Goal: Submit feedback/report problem: Submit feedback/report problem

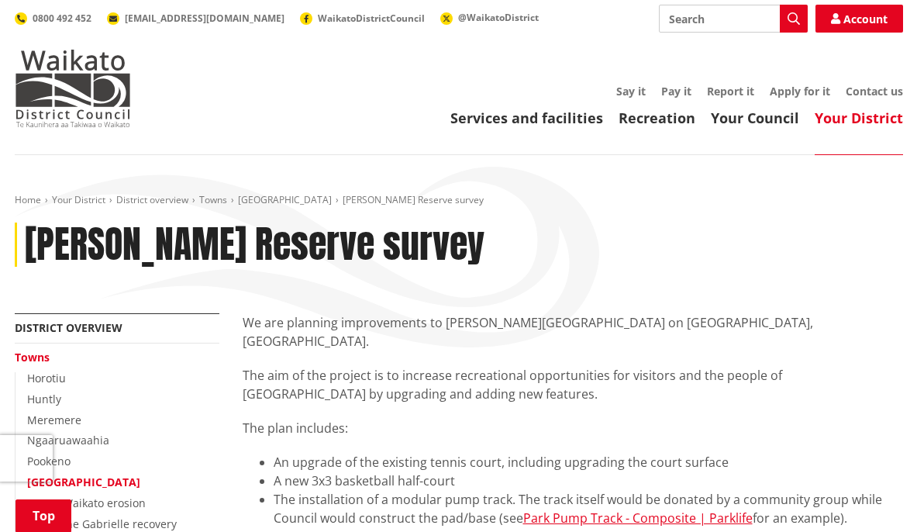
select select "New 3x3 basketball half-court"
select select "Modular pump track"
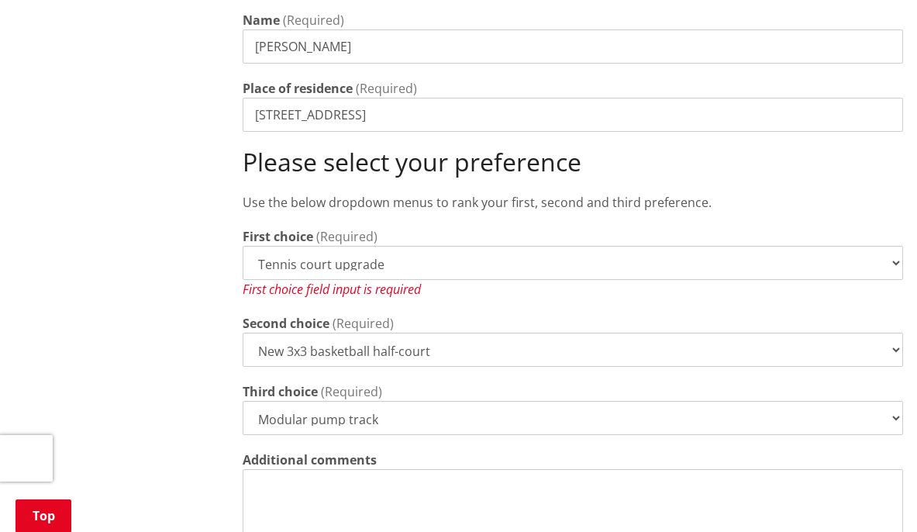
scroll to position [735, 0]
click at [516, 247] on select "Tennis court upgrade New 3x3 basketball half-court Modular pump track" at bounding box center [573, 264] width 660 height 34
select select "Modular pump track"
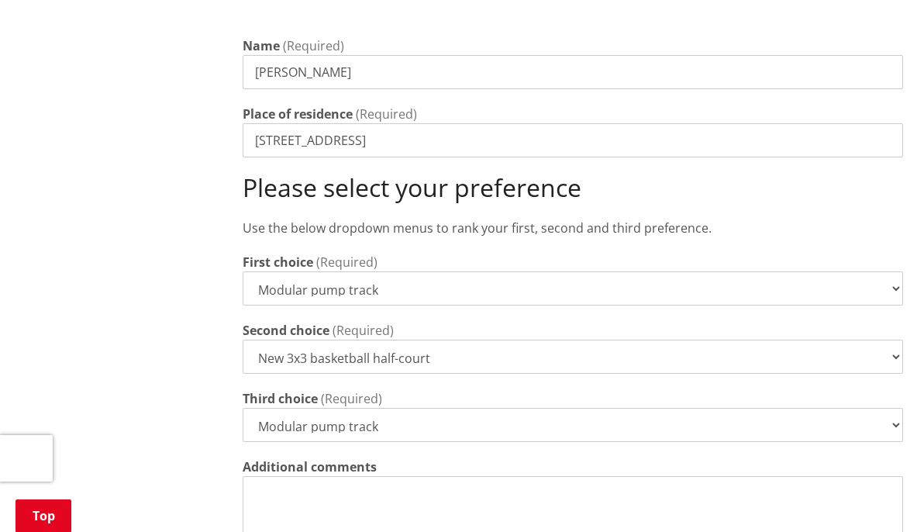
scroll to position [712, 0]
select select
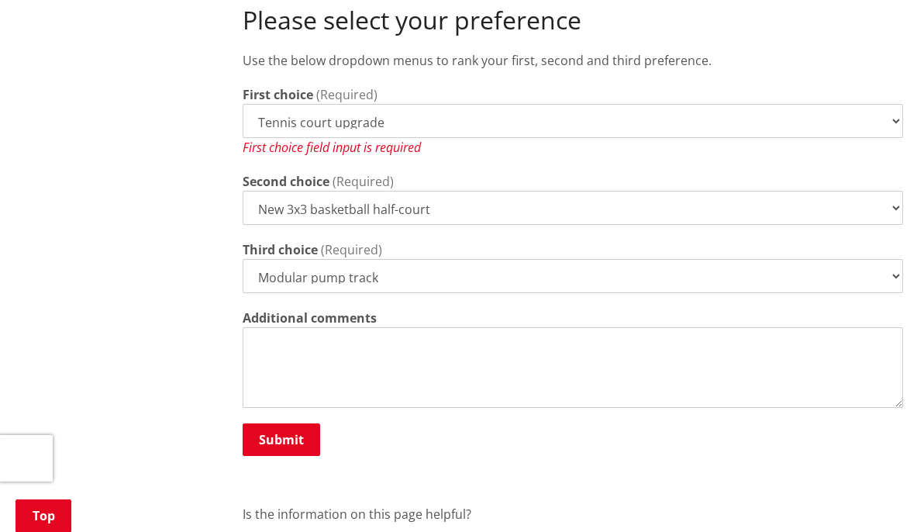
scroll to position [881, 0]
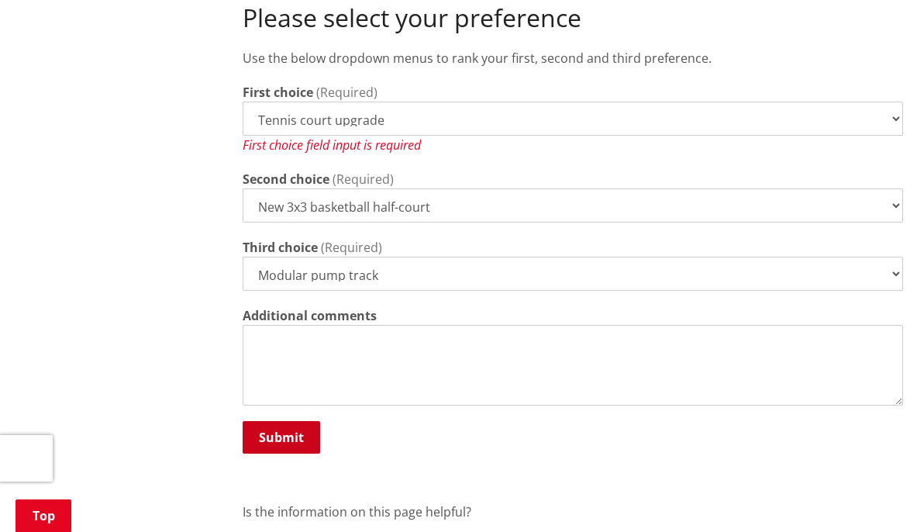
click at [274, 421] on button "Submit" at bounding box center [281, 437] width 77 height 33
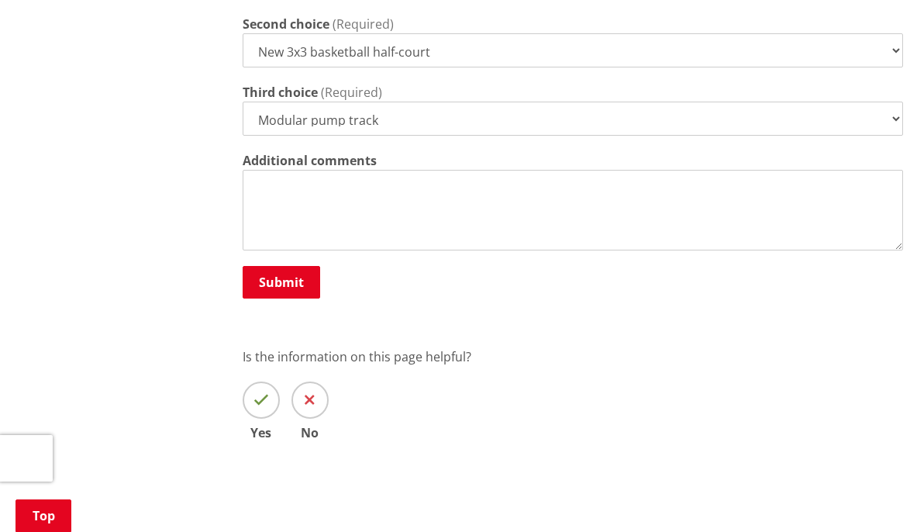
scroll to position [1043, 0]
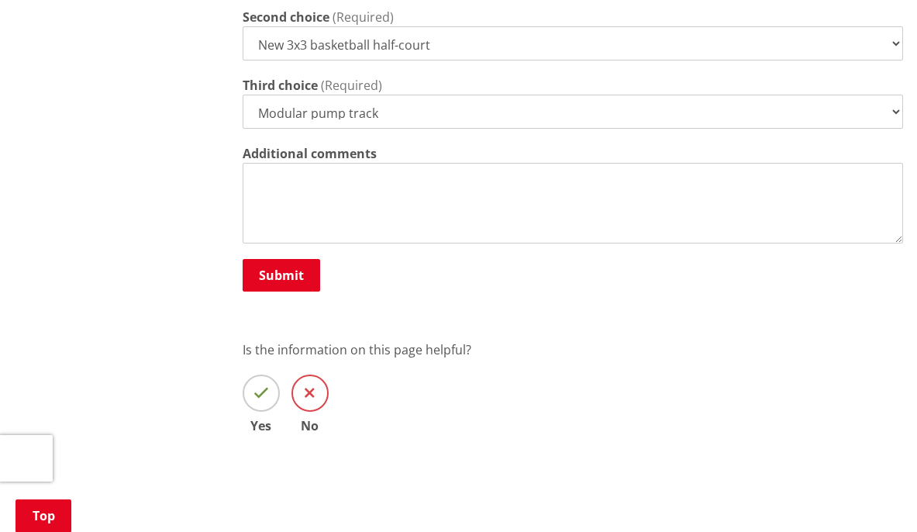
click at [306, 385] on icon at bounding box center [310, 392] width 10 height 15
click at [0, 0] on input "No" at bounding box center [0, 0] width 0 height 0
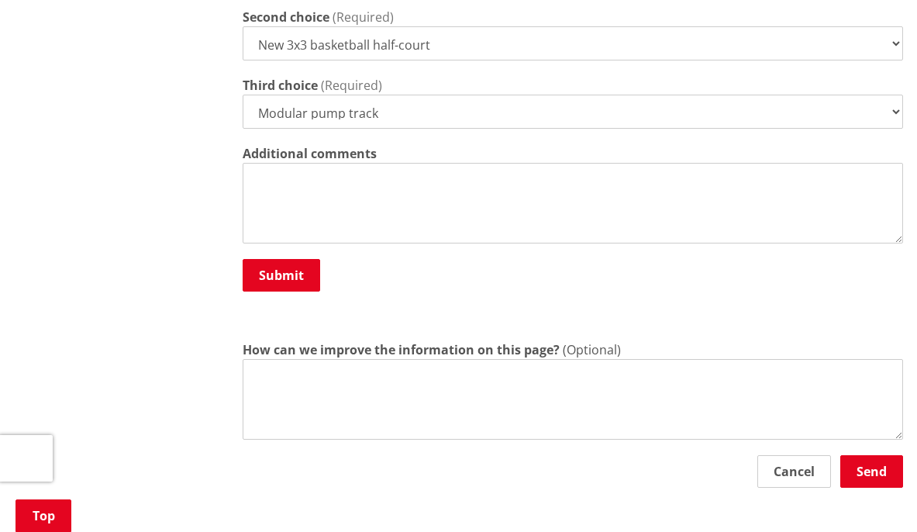
click at [438, 359] on textarea "How can we improve the information on this page?" at bounding box center [573, 399] width 660 height 81
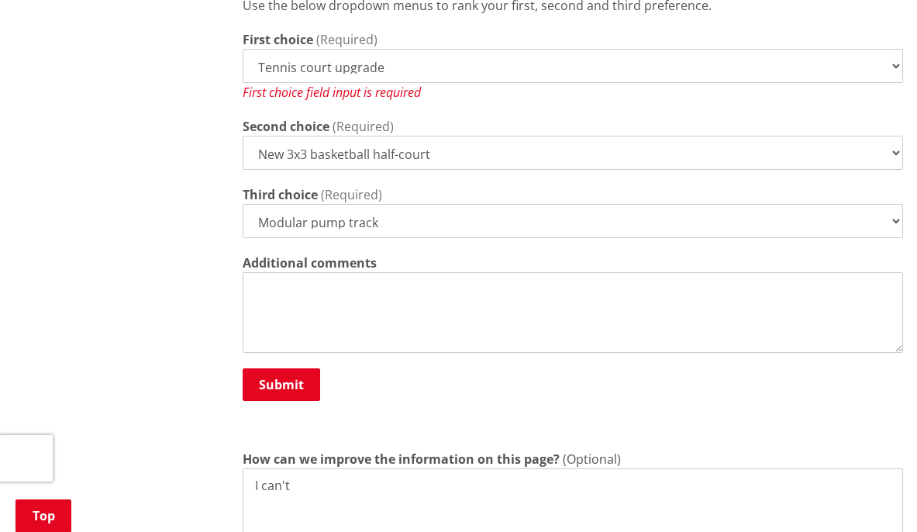
scroll to position [906, 0]
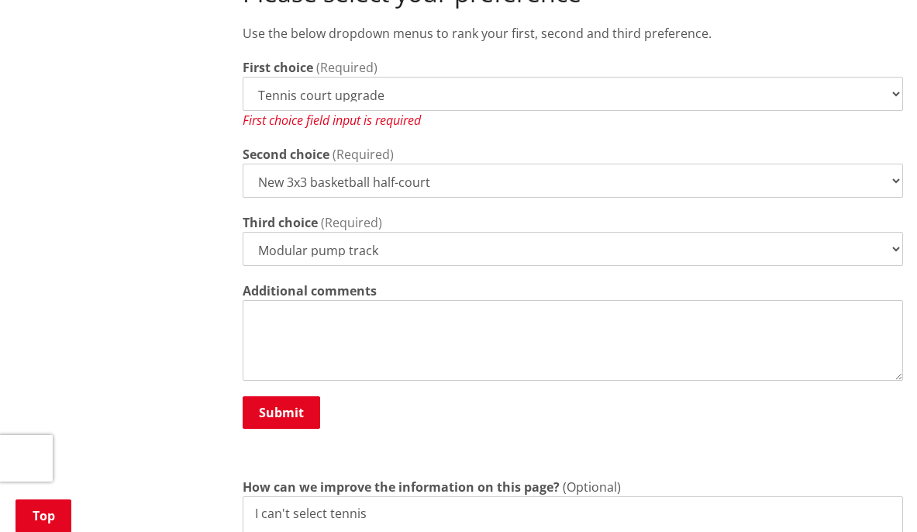
click at [76, 76] on div "More from this section District overview Towns [GEOGRAPHIC_DATA] Huntly [GEOGRA…" at bounding box center [458, 47] width 911 height 1281
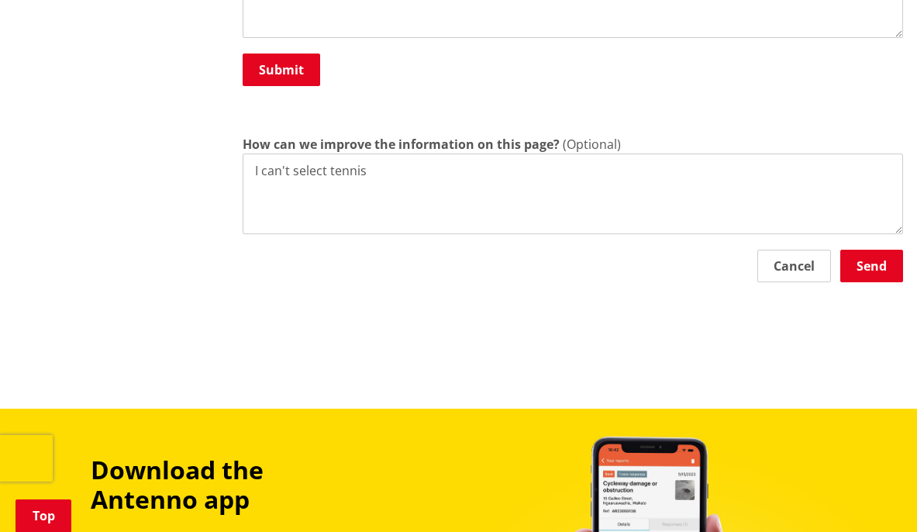
scroll to position [1247, 0]
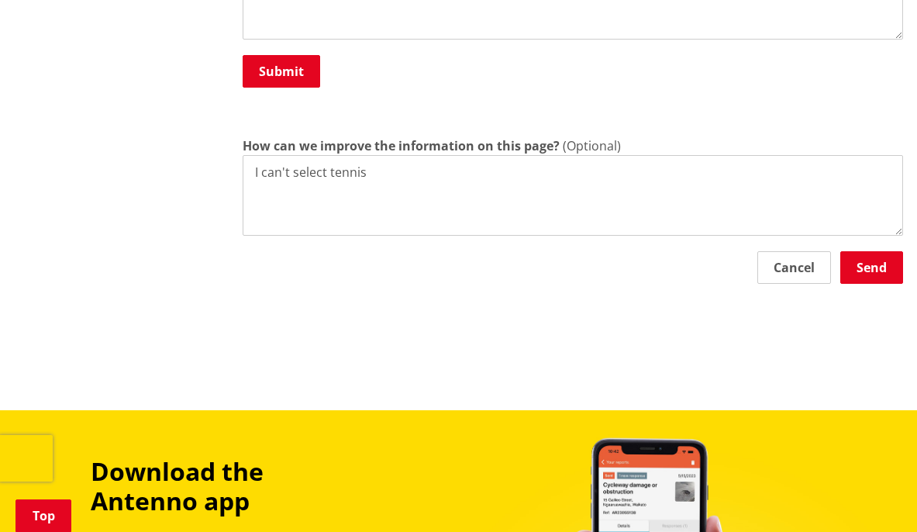
click at [401, 155] on textarea "I can't select tennis" at bounding box center [573, 195] width 660 height 81
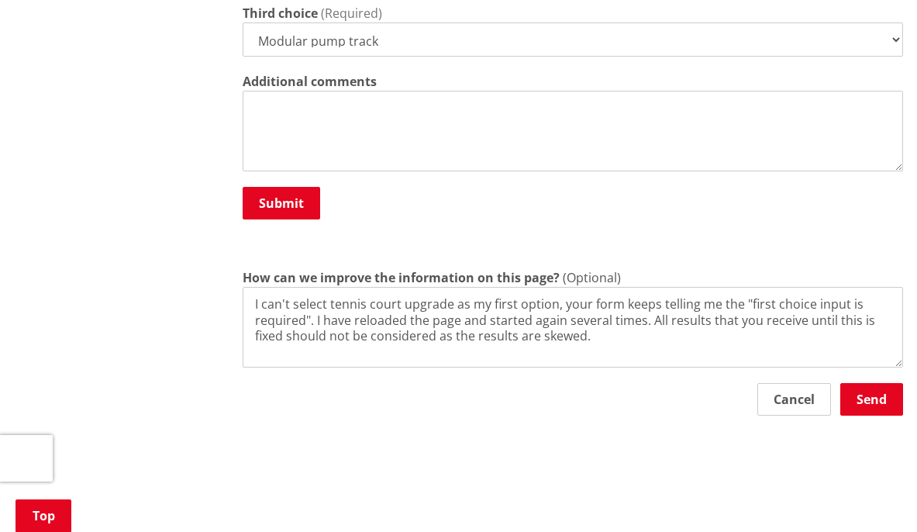
scroll to position [1118, 0]
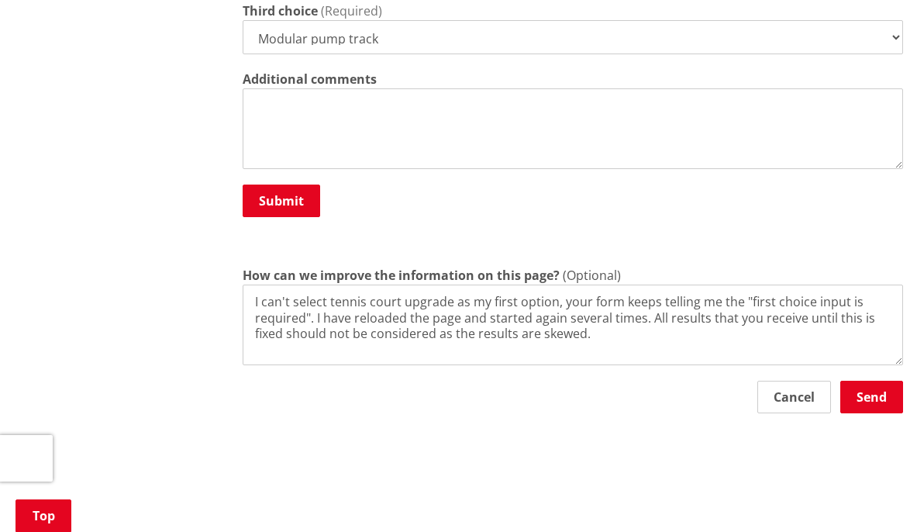
click at [439, 316] on textarea "I can't select tennis court upgrade as my first option, your form keeps telling…" at bounding box center [573, 324] width 660 height 81
drag, startPoint x: 453, startPoint y: 312, endPoint x: 581, endPoint y: 319, distance: 128.1
click at [581, 319] on textarea "I can't select tennis court upgrade as my first option, your form keeps telling…" at bounding box center [573, 324] width 660 height 81
type textarea "I can't select tennis court upgrade as my first option, your form keeps telling…"
click at [875, 381] on button "Send" at bounding box center [871, 397] width 63 height 33
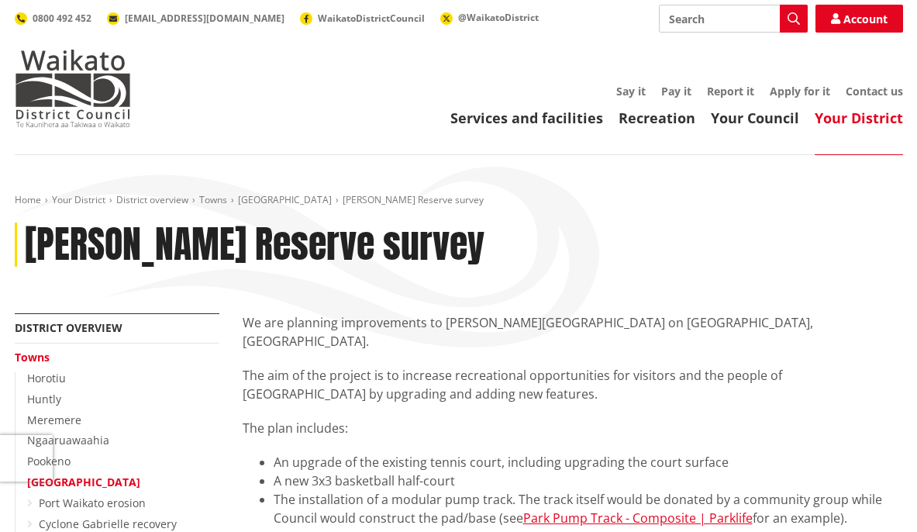
scroll to position [0, 0]
